Goal: Check status: Check status

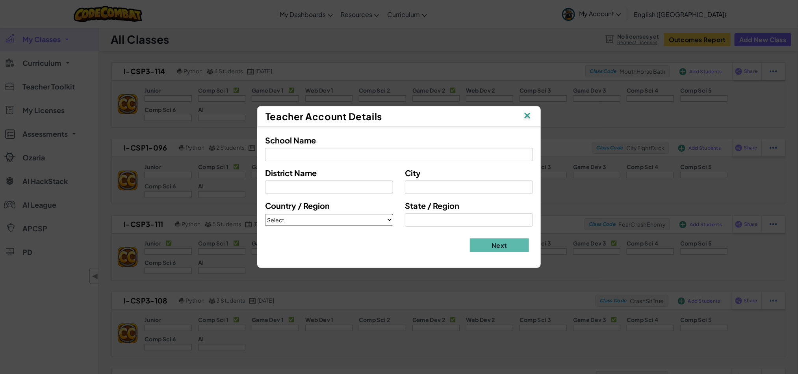
click at [527, 113] on img at bounding box center [527, 116] width 10 height 12
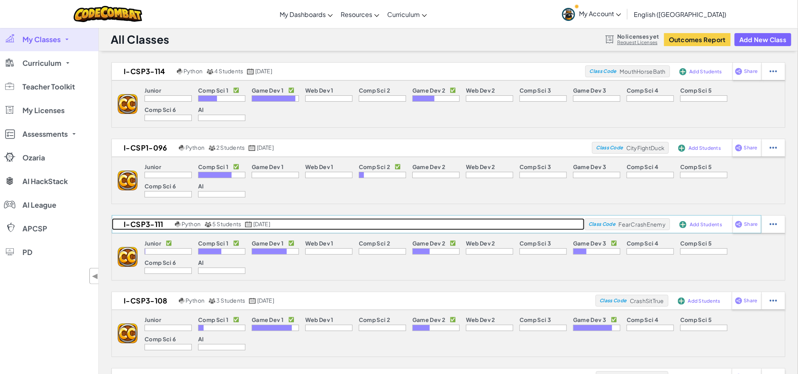
click at [219, 221] on span "5 Students" at bounding box center [226, 223] width 29 height 7
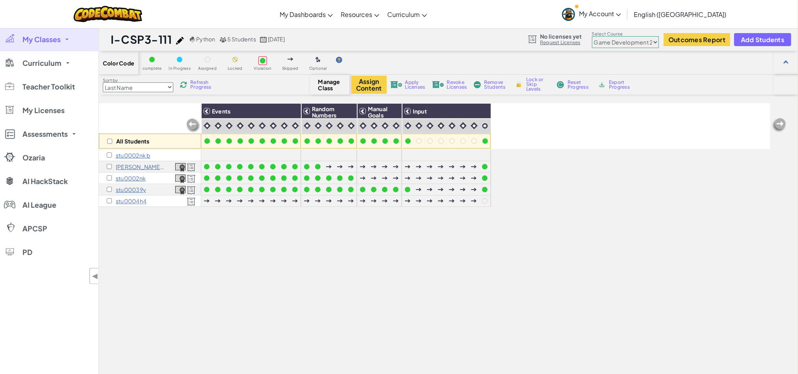
click at [611, 44] on select "Junior Introduction to Computer Science Game Development 1 Web Development 1 Co…" at bounding box center [625, 42] width 67 height 12
select select "5a0df02b8f2391437740f74f"
click at [592, 36] on select "Junior Introduction to Computer Science Game Development 1 Web Development 1 Co…" at bounding box center [625, 42] width 67 height 12
